Goal: Task Accomplishment & Management: Complete application form

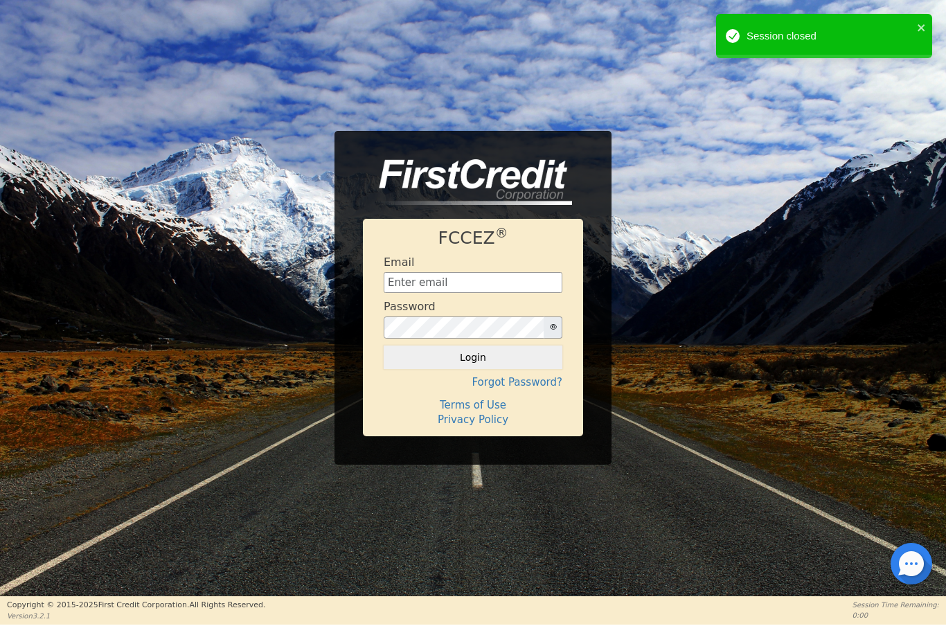
click at [459, 278] on input "text" at bounding box center [473, 282] width 179 height 21
type input "[EMAIL_ADDRESS][DOMAIN_NAME]"
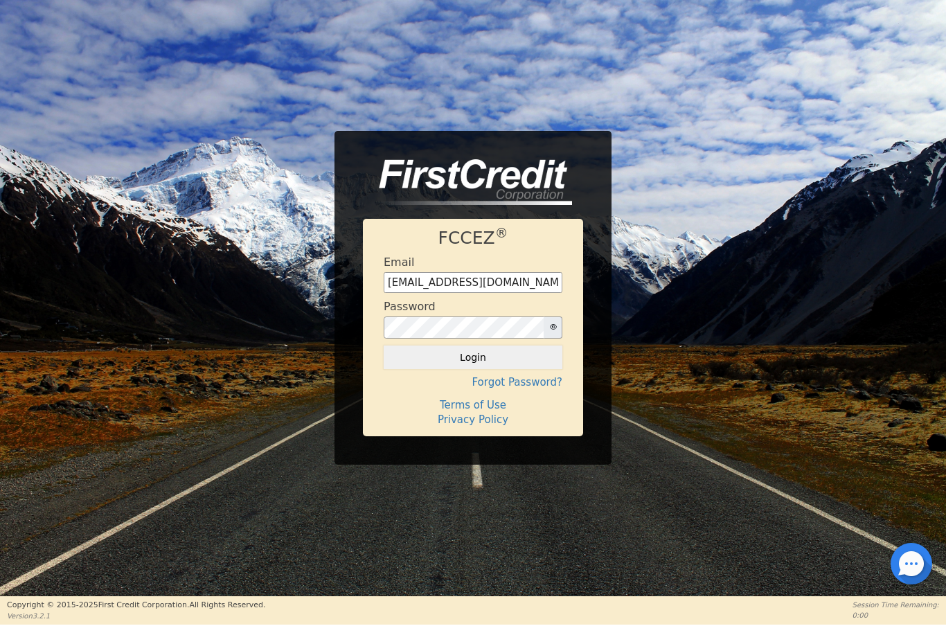
click at [488, 362] on button "Login" at bounding box center [473, 358] width 179 height 24
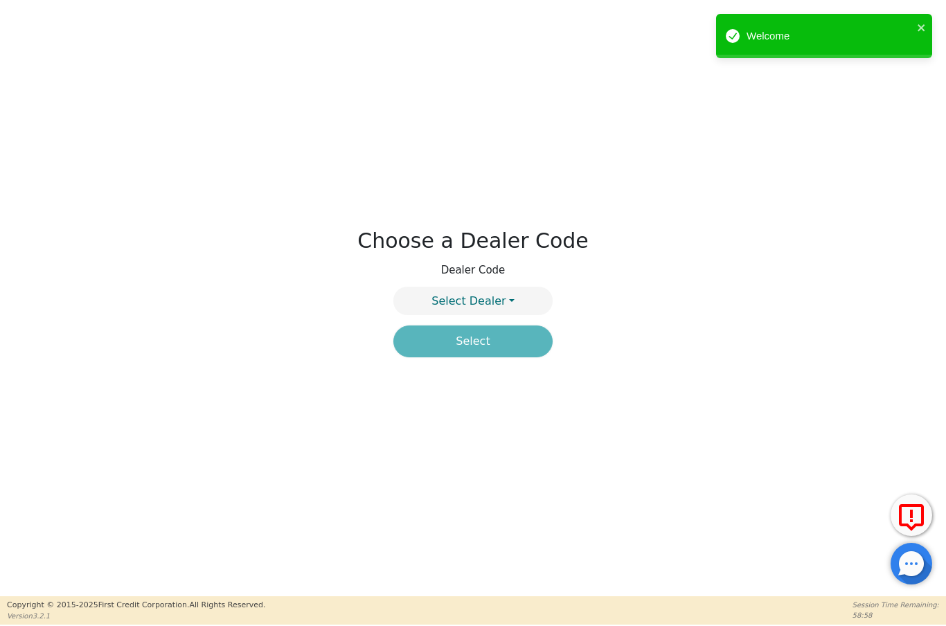
click at [511, 292] on button "Select Dealer" at bounding box center [473, 301] width 159 height 28
click at [500, 335] on link "4394A" at bounding box center [473, 334] width 158 height 19
click at [500, 337] on button "Select" at bounding box center [473, 342] width 159 height 32
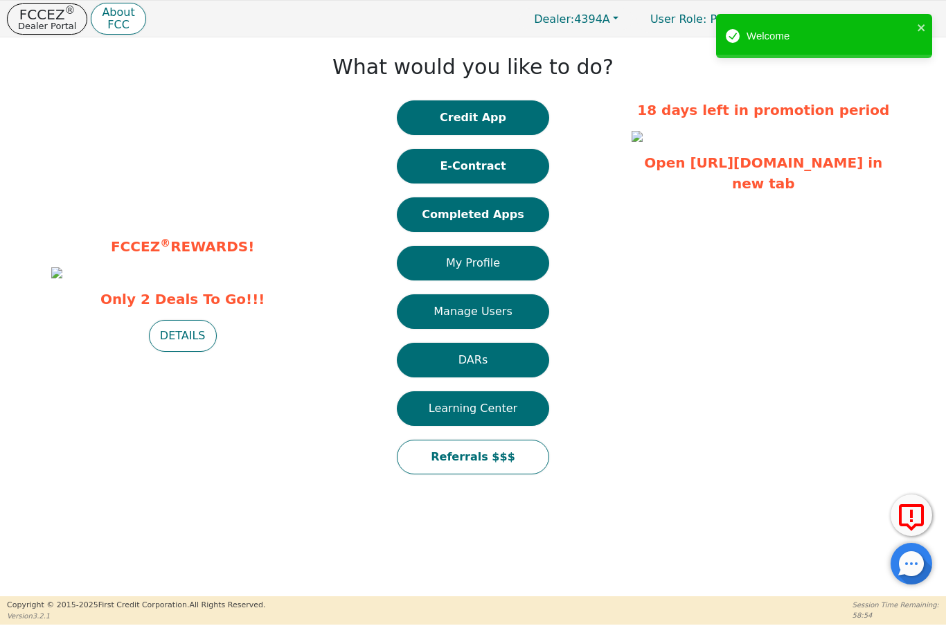
click at [513, 219] on button "Completed Apps" at bounding box center [473, 214] width 152 height 35
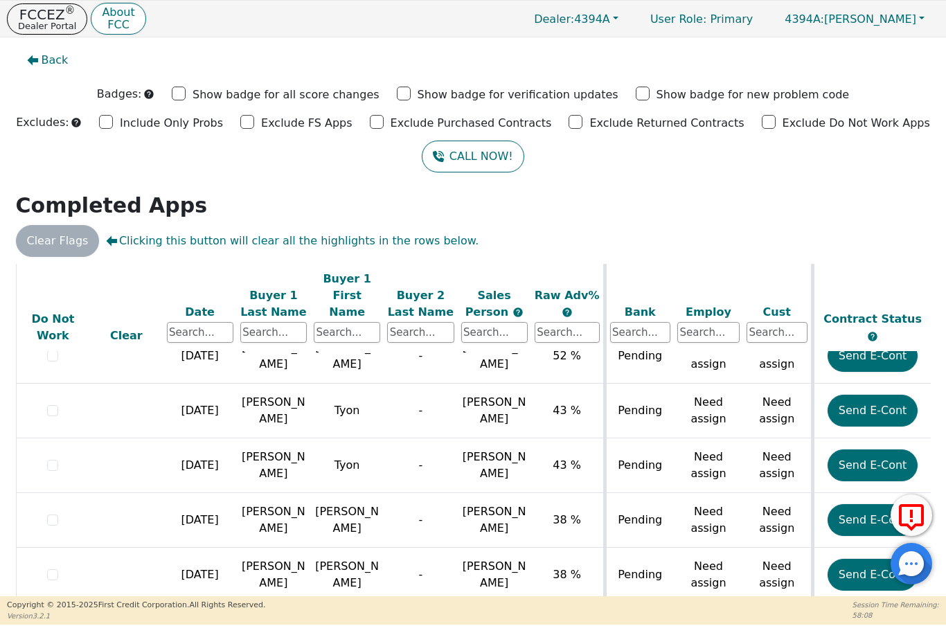
scroll to position [1066, 4]
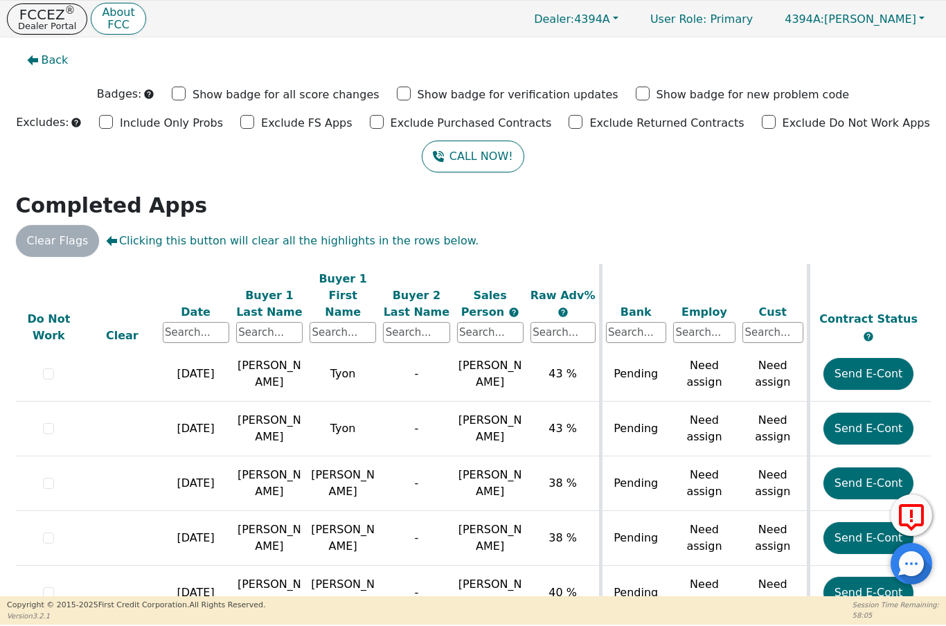
click at [872, 468] on button "Send E-Cont" at bounding box center [869, 484] width 91 height 32
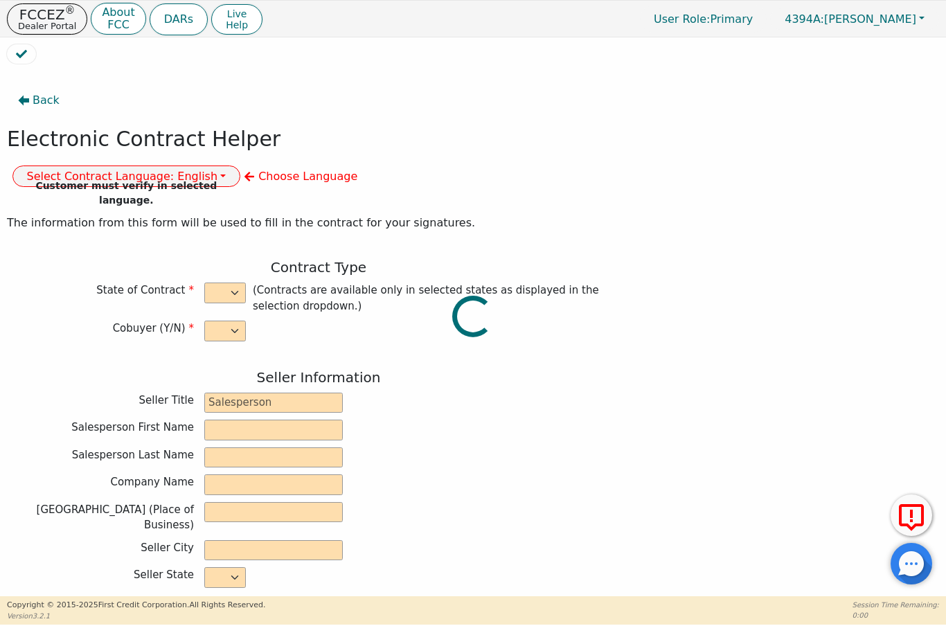
select select "n"
type input "President"
type input "ALDONY"
type input "[PERSON_NAME]"
type input "ALLSELL DBA EAU PURE WATER"
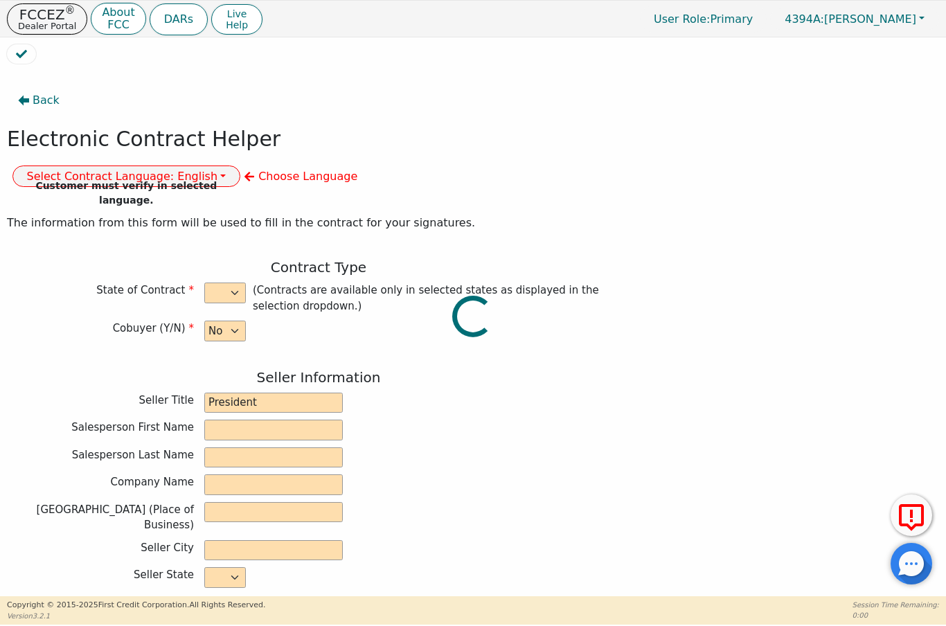
type input "[STREET_ADDRESS]"
type input "BOCA RATON"
select select "FL"
type input "33498"
type input "[PERSON_NAME]"
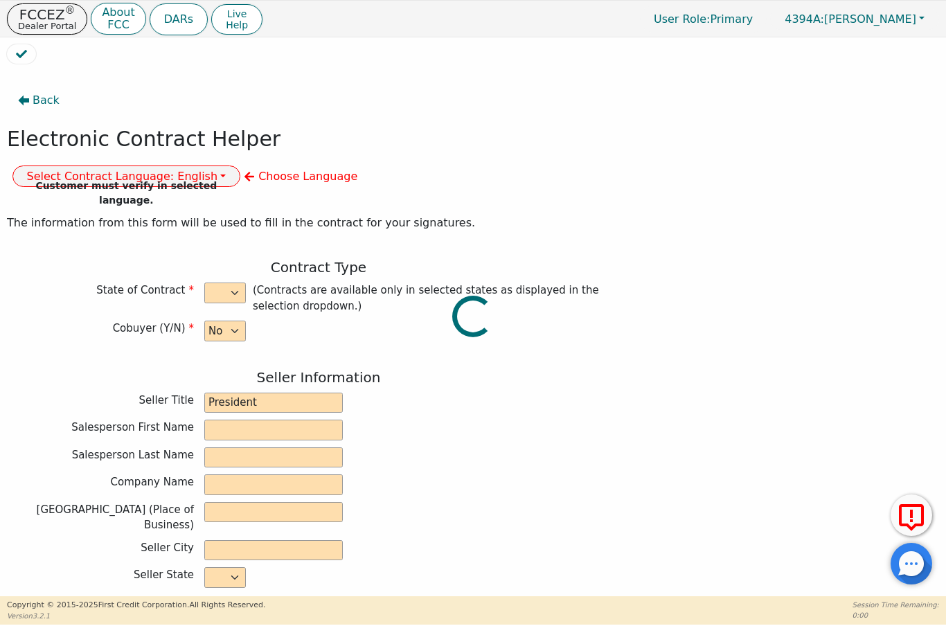
type input "[PERSON_NAME]"
type input "[STREET_ADDRESS]"
type input "[GEOGRAPHIC_DATA]"
select select "FL"
type input "34953"
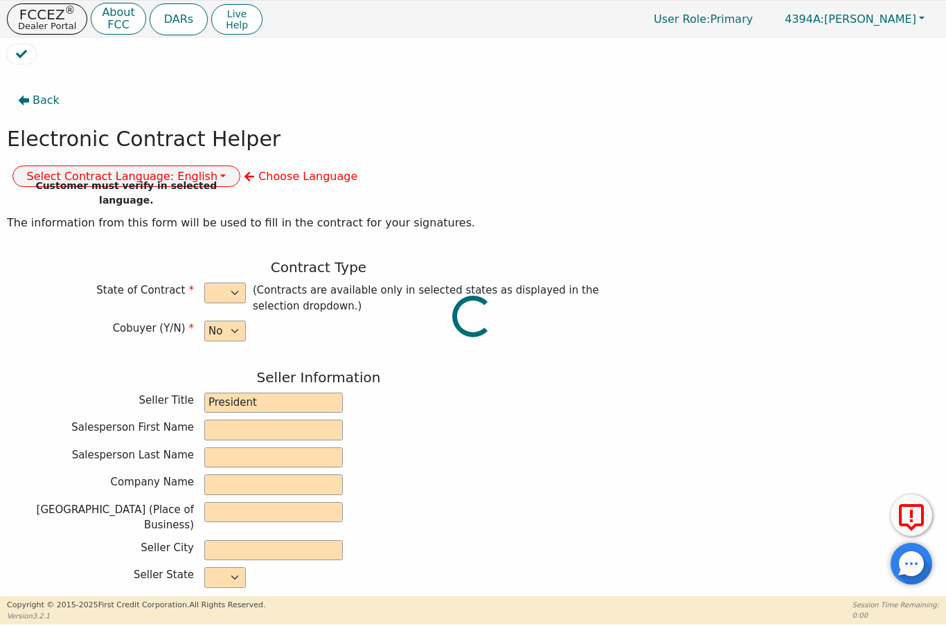
type input "[DATE]"
type input "17.90"
type input "[DATE]"
type input "60"
type input "0"
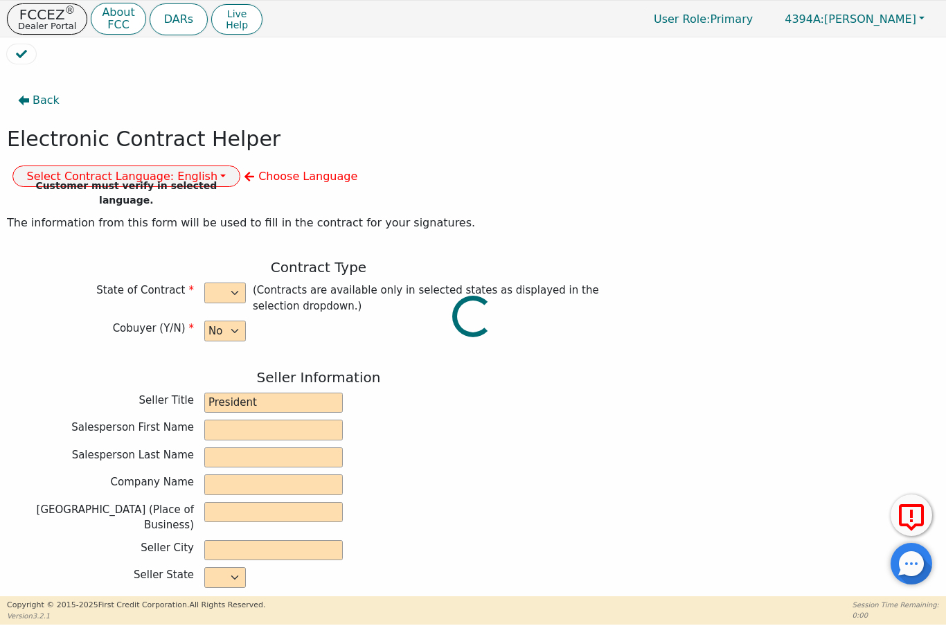
type input "6080181169680"
type input "7000.00"
type input "0.00"
type input "7000.00"
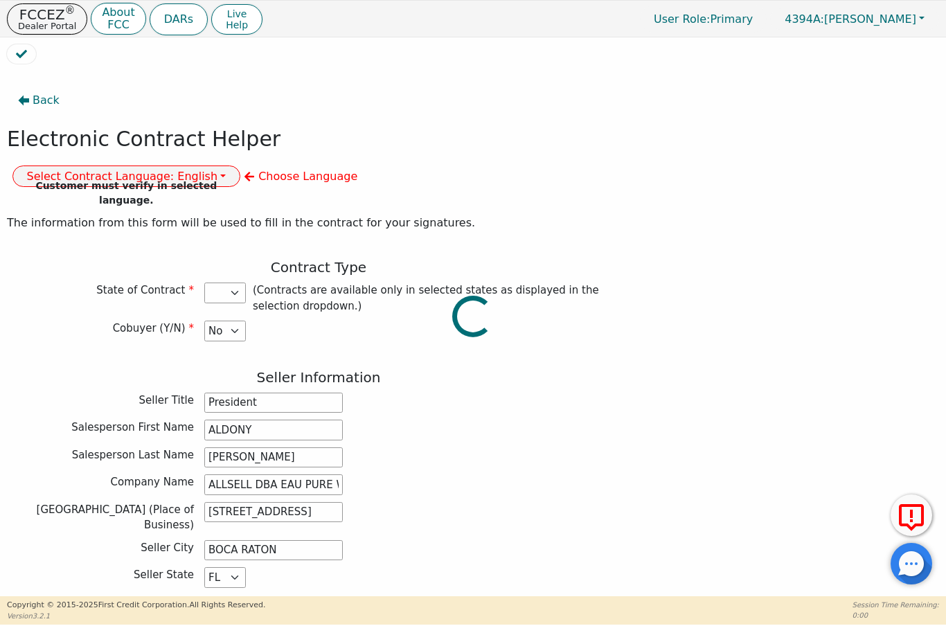
select select "FL"
click at [241, 166] on button "Select Contract Language: English" at bounding box center [126, 176] width 229 height 21
click at [123, 197] on link "English" at bounding box center [67, 206] width 109 height 19
click at [580, 208] on div "The information from this form will be used to fill in the contract for your si…" at bounding box center [319, 223] width 624 height 30
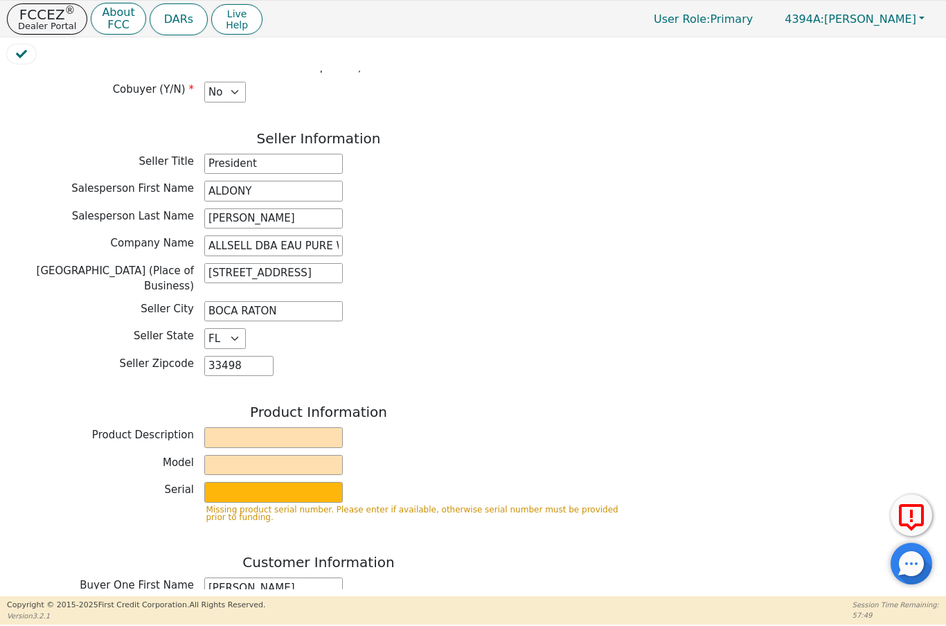
scroll to position [240, 0]
click at [270, 427] on input "text" at bounding box center [273, 437] width 139 height 21
click at [274, 454] on input "text" at bounding box center [273, 464] width 139 height 21
type input "Water Treatment"
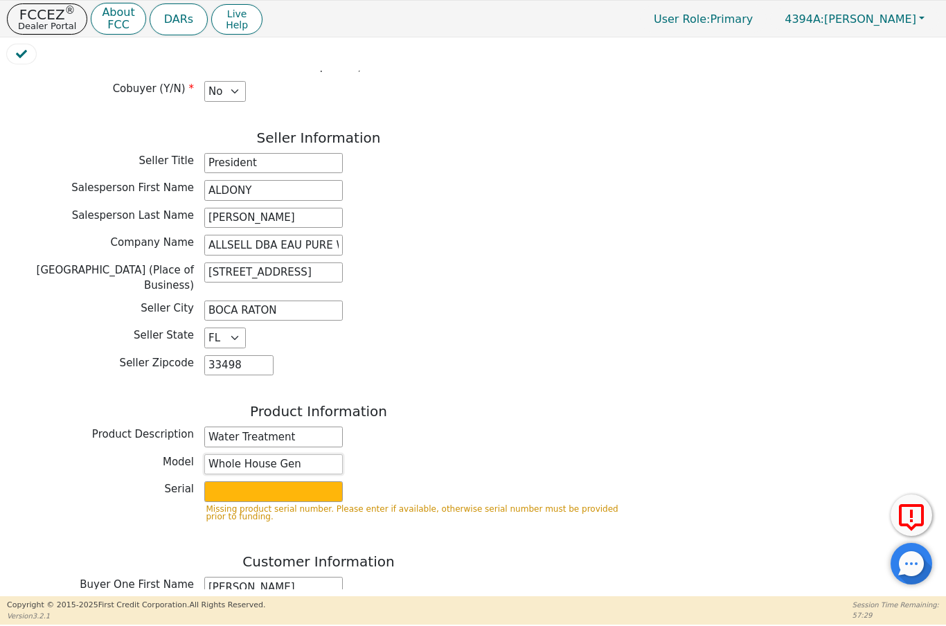
type input "Whole House Gen"
click at [248, 482] on input "text" at bounding box center [273, 492] width 139 height 21
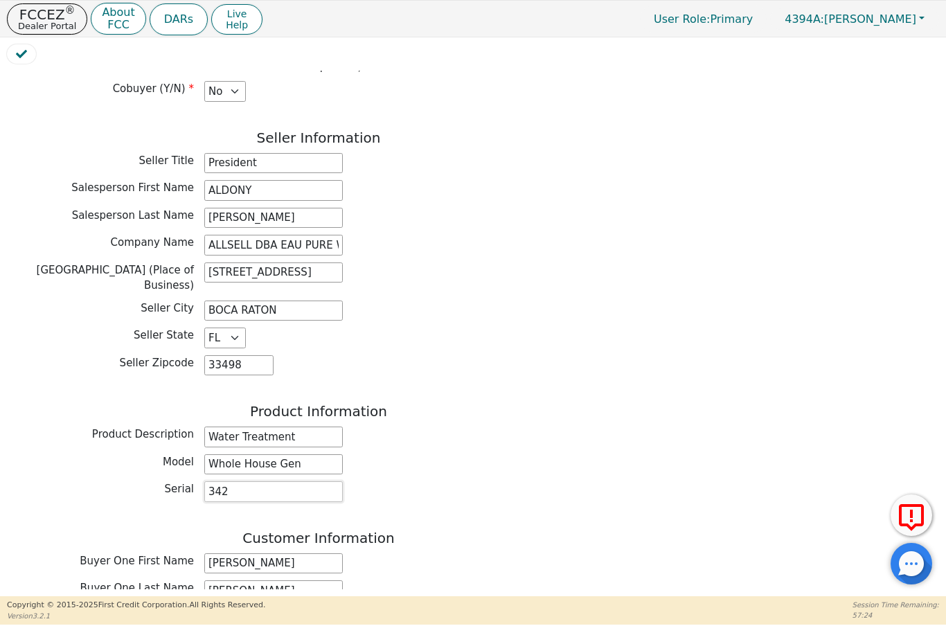
type input "342"
click at [545, 482] on div "Serial 342" at bounding box center [319, 492] width 624 height 21
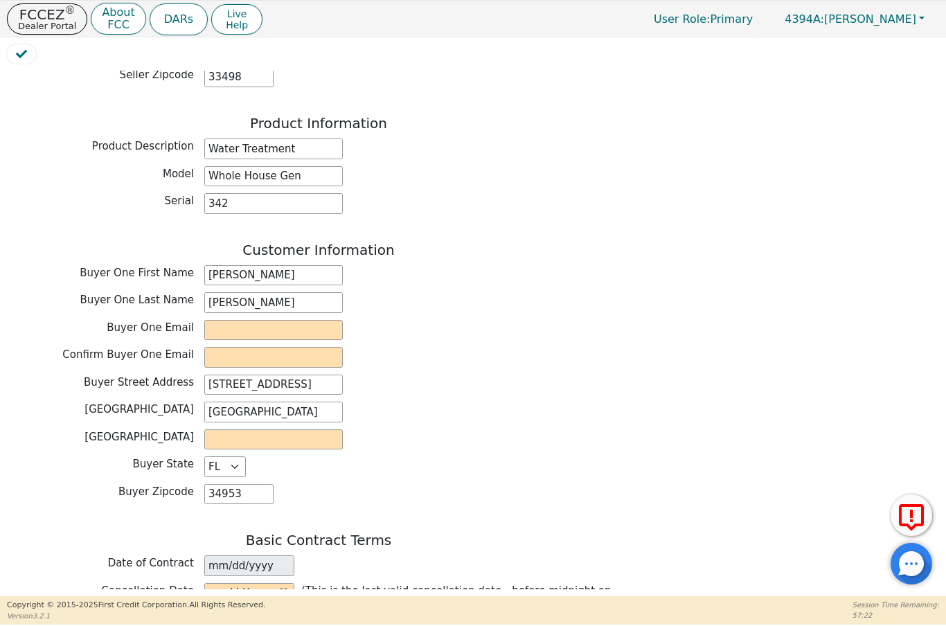
scroll to position [530, 0]
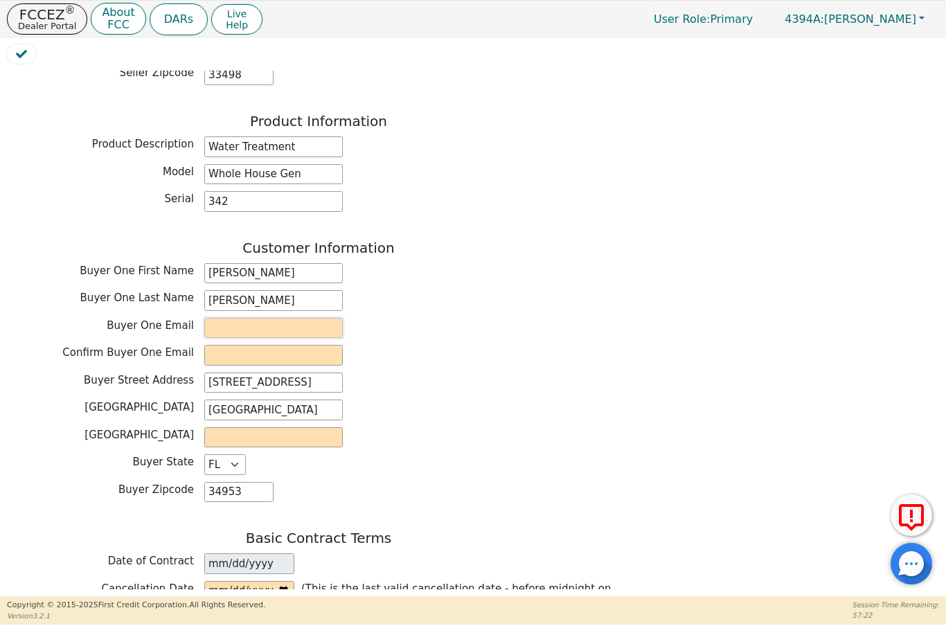
click at [270, 318] on input "email" at bounding box center [273, 328] width 139 height 21
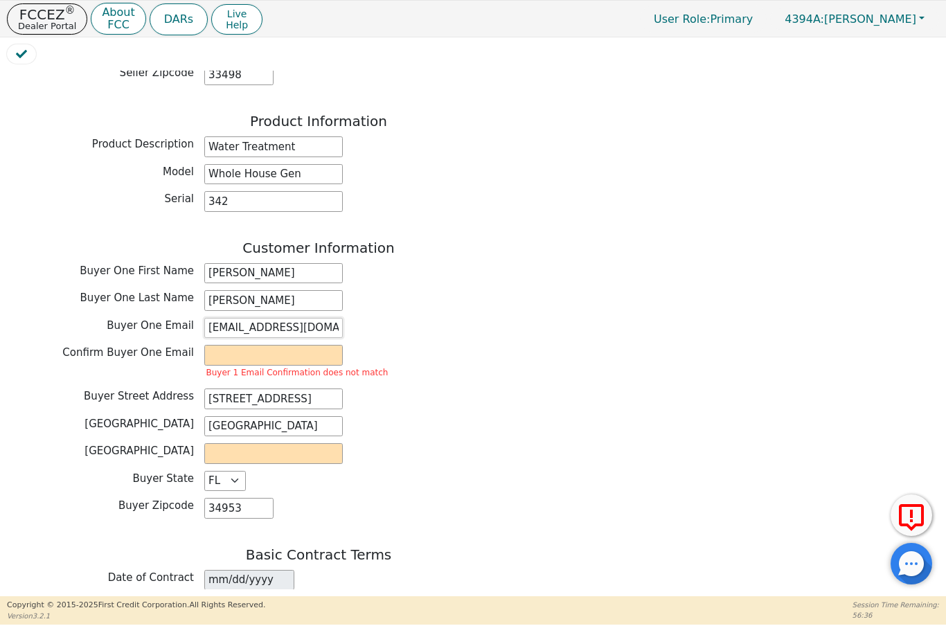
type input "[EMAIL_ADDRESS][DOMAIN_NAME]"
click at [236, 345] on input "email" at bounding box center [273, 355] width 139 height 21
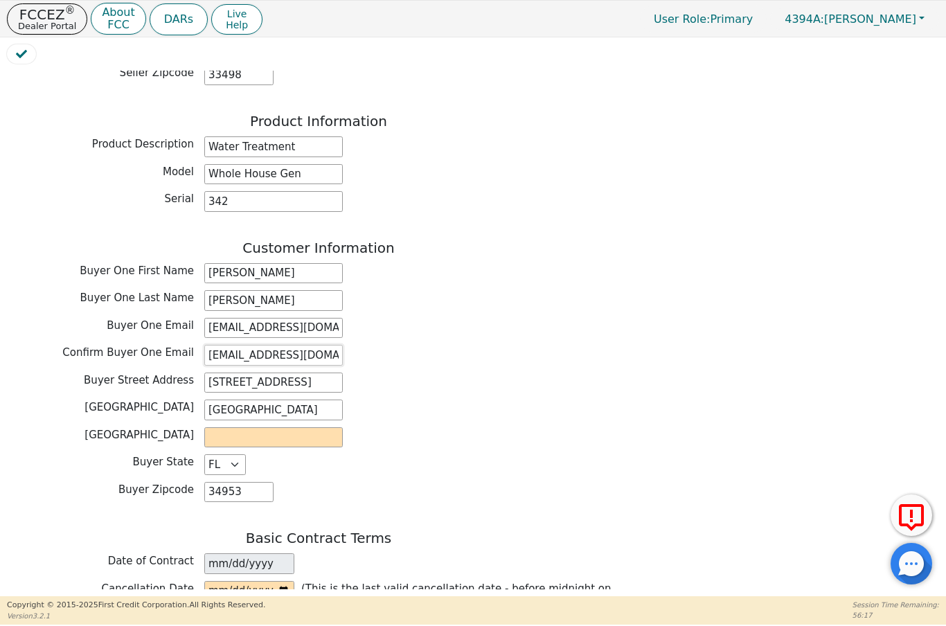
type input "[EMAIL_ADDRESS][DOMAIN_NAME]"
click at [247, 427] on input "text" at bounding box center [273, 437] width 139 height 21
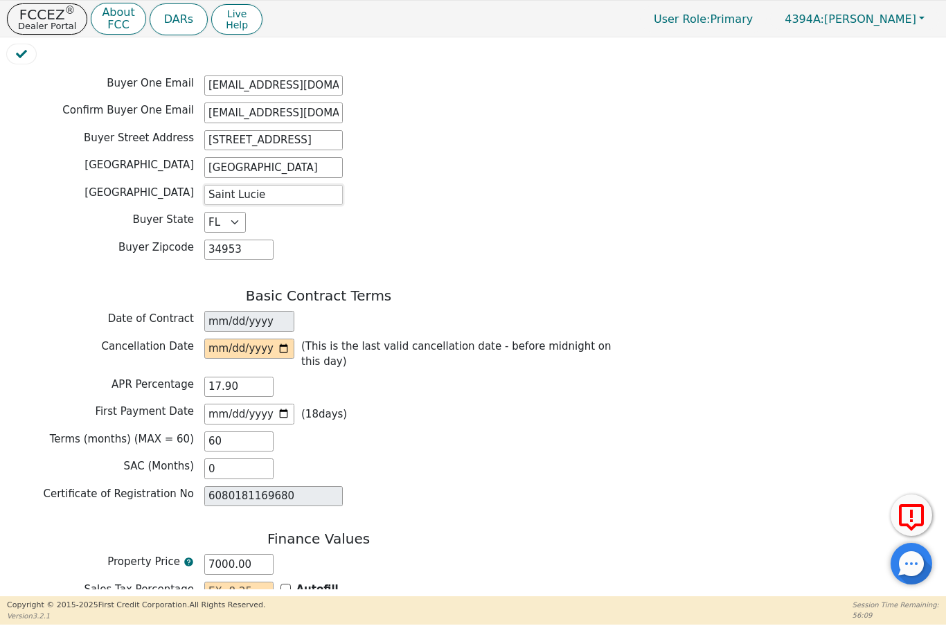
scroll to position [781, 0]
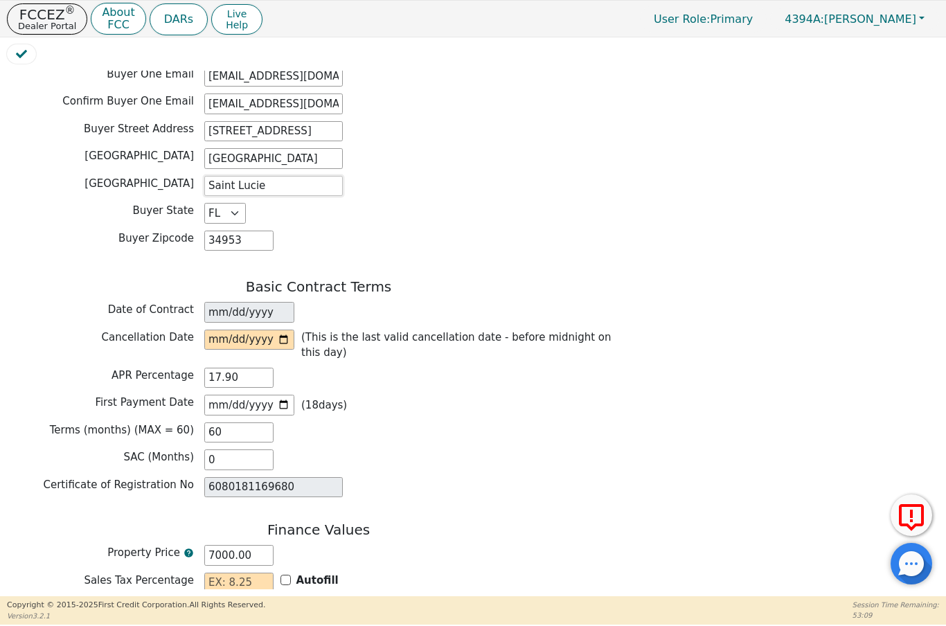
type input "Saint Lucie"
click at [223, 330] on input "date" at bounding box center [249, 340] width 90 height 21
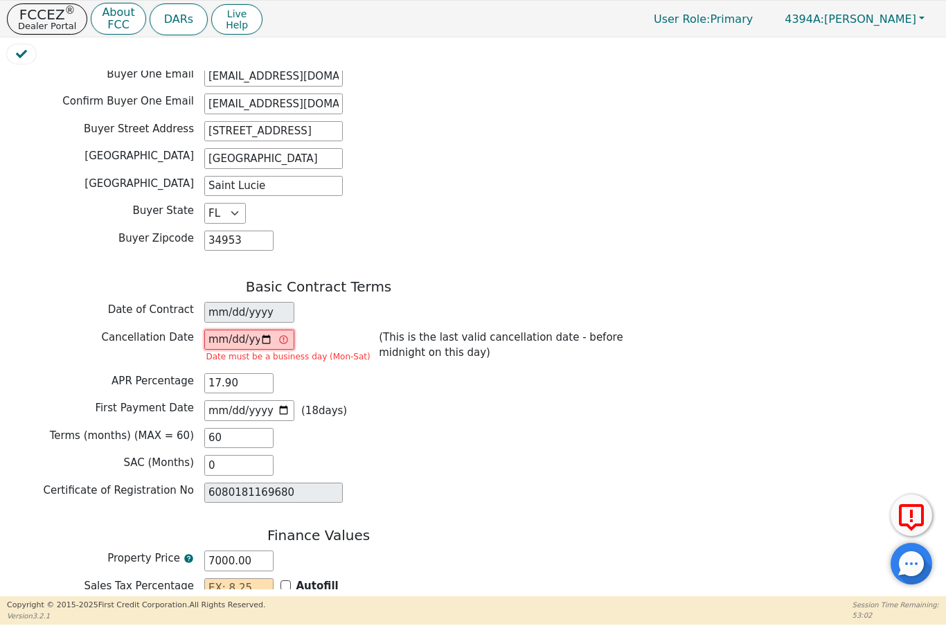
click at [245, 330] on input "[DATE]" at bounding box center [249, 340] width 90 height 21
type input "[DATE]"
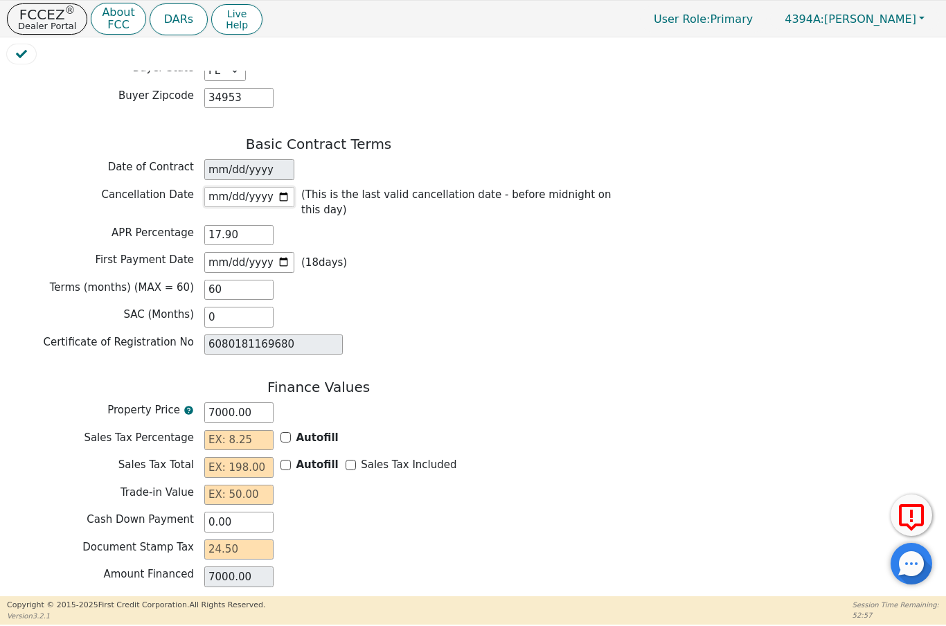
scroll to position [974, 0]
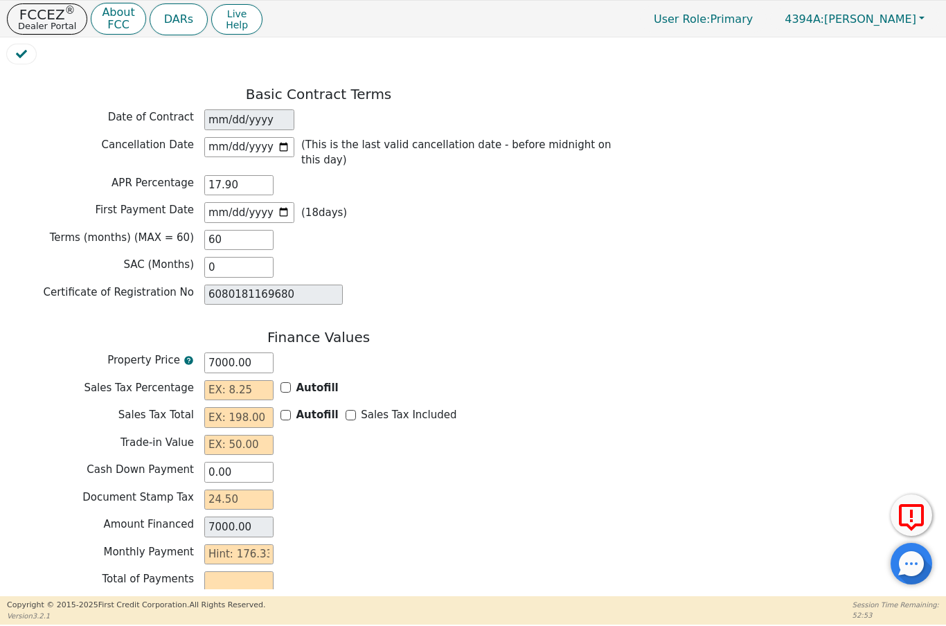
click at [288, 382] on input "Autofill" at bounding box center [286, 387] width 10 height 10
checkbox input "true"
type input "0.00"
click at [348, 410] on input "Sales Tax Included" at bounding box center [351, 415] width 10 height 10
checkbox input "true"
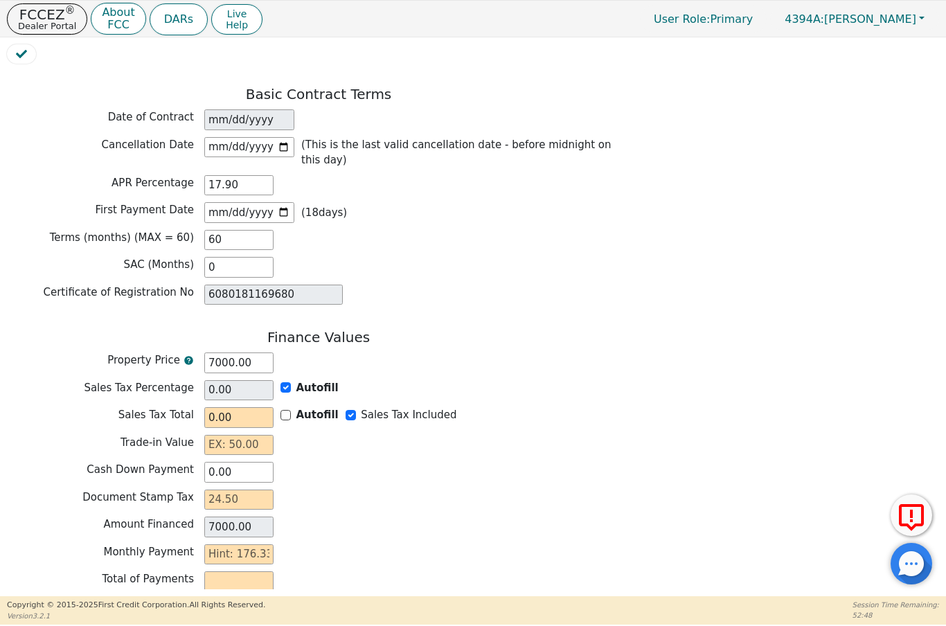
type input "0.00"
click at [224, 435] on input "text" at bounding box center [238, 445] width 69 height 21
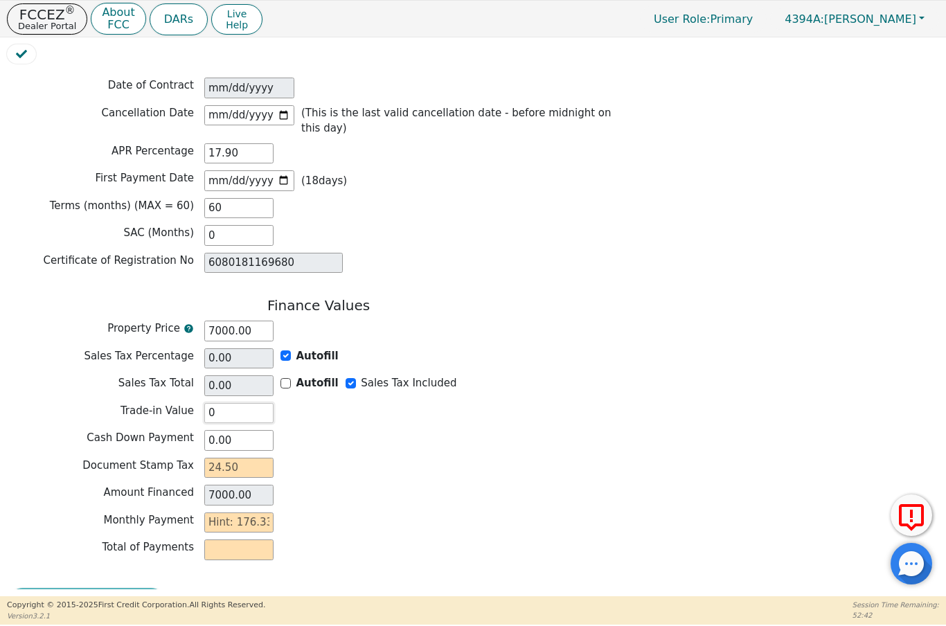
scroll to position [1005, 0]
click at [214, 459] on input "text" at bounding box center [238, 469] width 69 height 21
type input "0.00"
type input "2"
type input "7002.00"
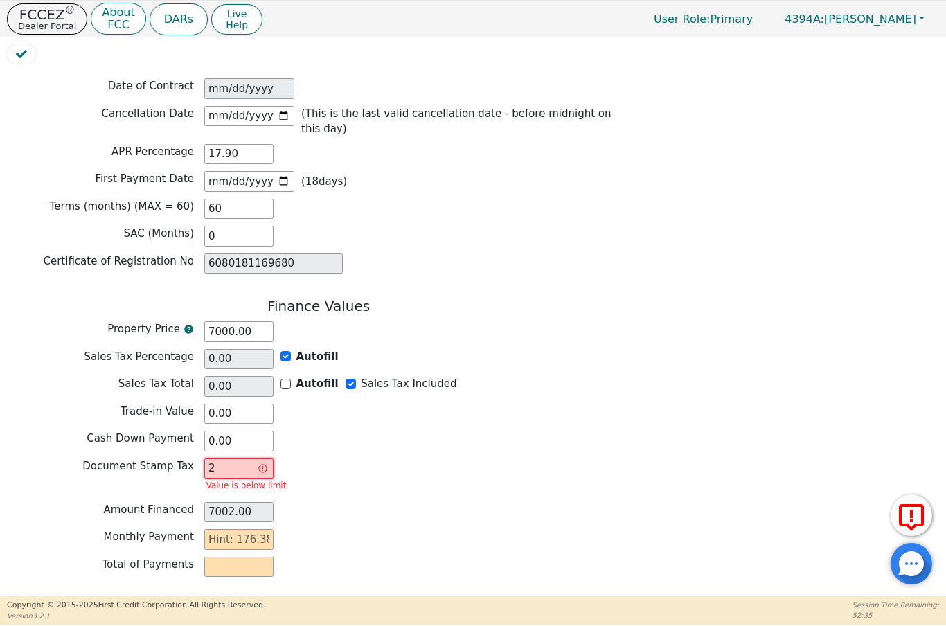
type input "24"
type input "7024.00"
type input "24.5"
type input "7024.50"
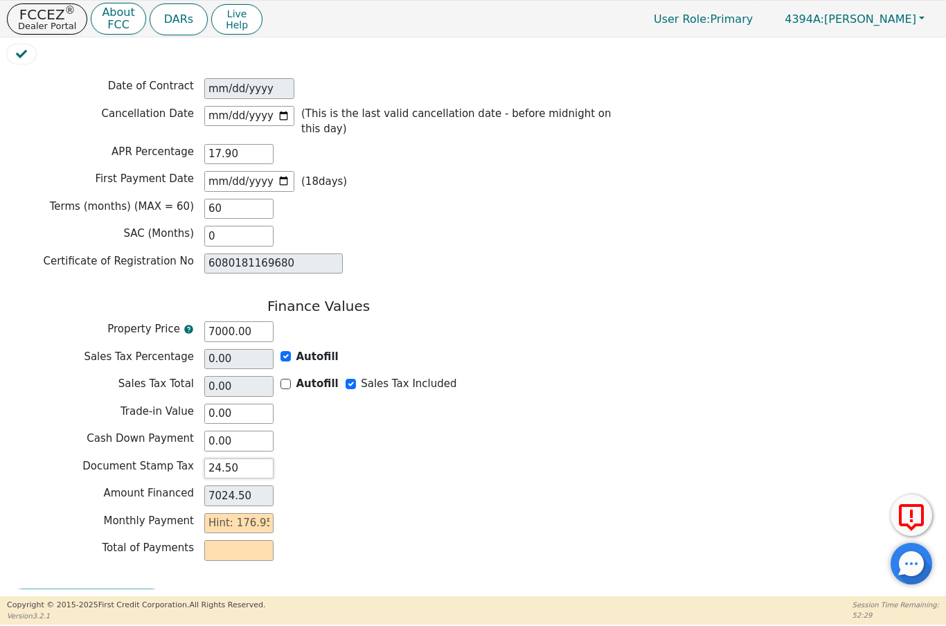
type input "24.50"
click at [215, 513] on input "text" at bounding box center [238, 523] width 69 height 21
type input "1"
type input "60.00"
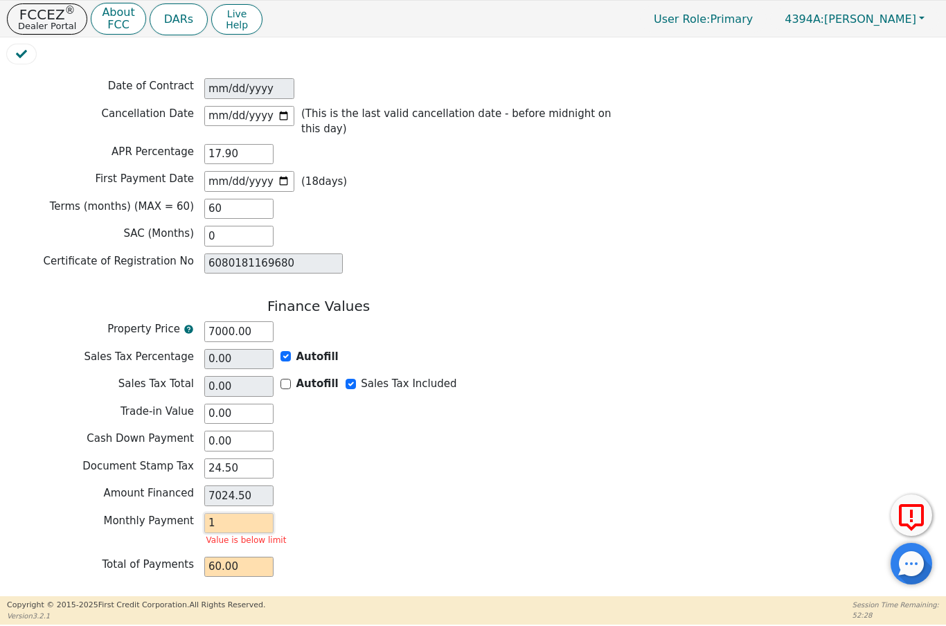
type input "17"
type input "1020.00"
type input "177"
type input "10620.00"
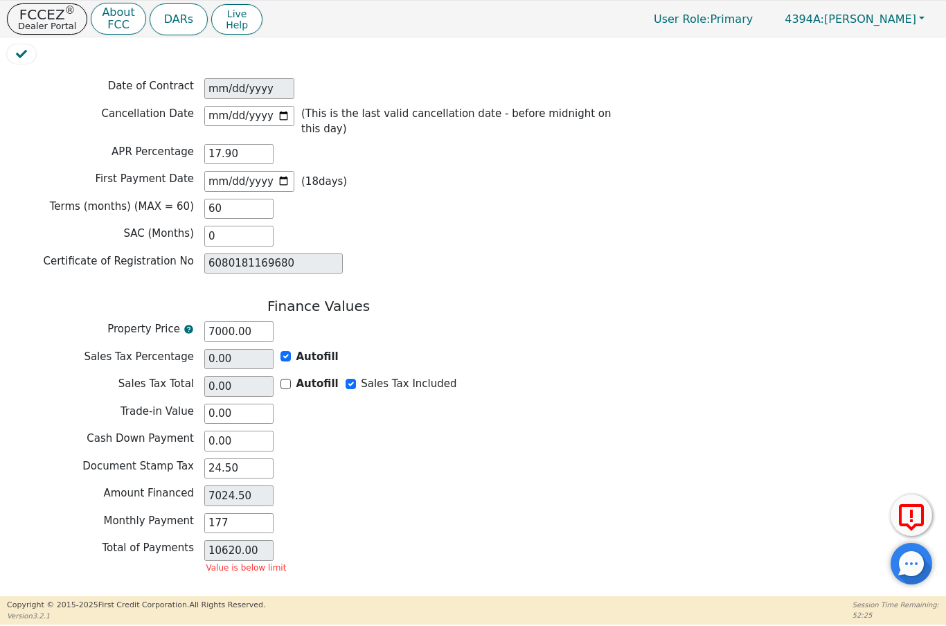
click at [364, 540] on div "Total of Payments 10620.00 Value is below limit" at bounding box center [319, 558] width 624 height 37
type input "177.00"
click at [224, 540] on input "10620.00" at bounding box center [238, 550] width 69 height 21
click at [94, 589] on button "Review & Begin Contract" at bounding box center [87, 605] width 160 height 32
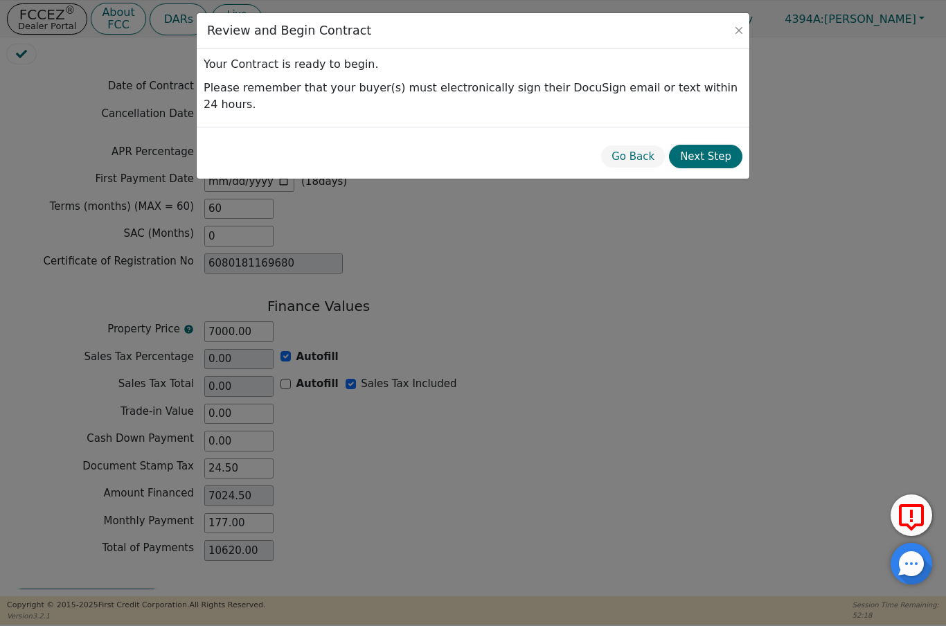
click at [721, 145] on button "Next Step" at bounding box center [705, 157] width 73 height 24
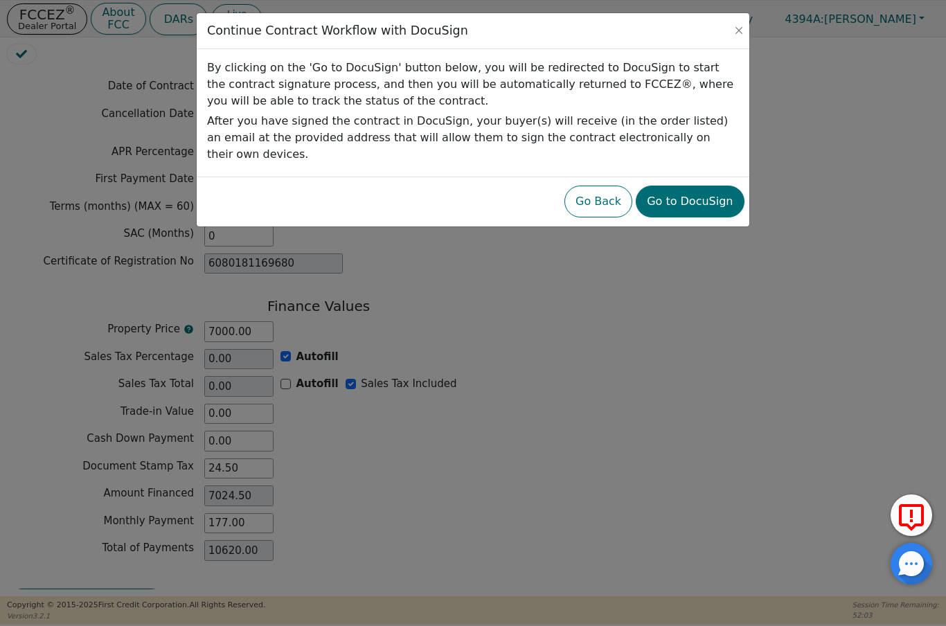
click at [705, 187] on button "Go to DocuSign" at bounding box center [690, 202] width 108 height 32
